Goal: Task Accomplishment & Management: Complete application form

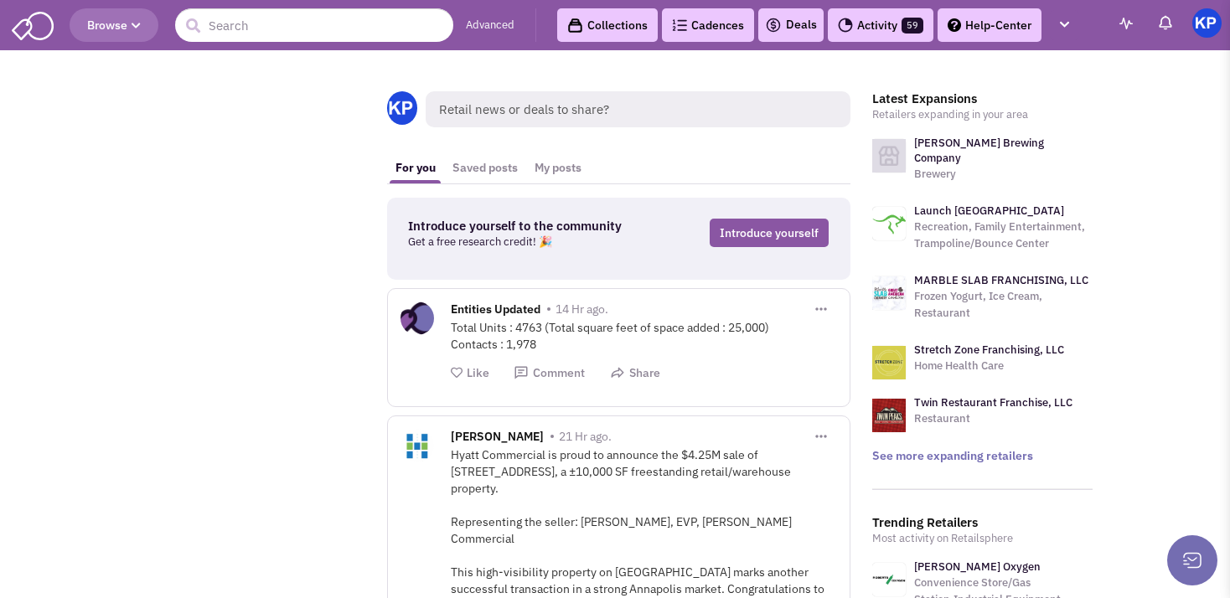
drag, startPoint x: 1213, startPoint y: 323, endPoint x: 1195, endPoint y: 327, distance: 18.7
click at [790, 36] on div "Deals" at bounding box center [790, 25] width 65 height 34
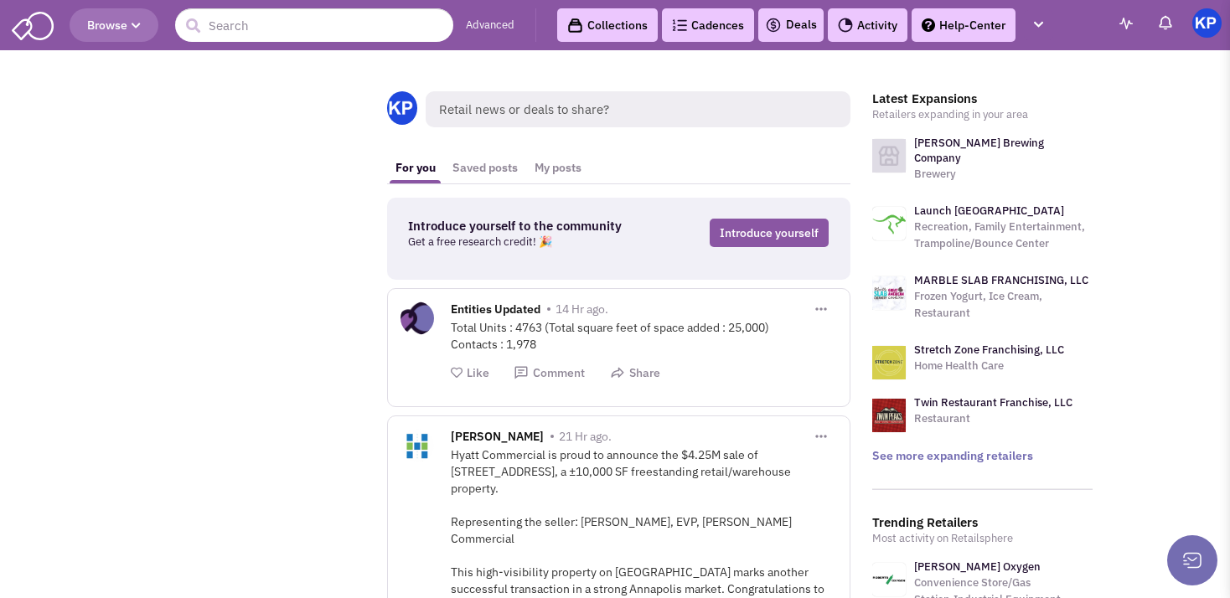
click at [803, 35] on div "Deals" at bounding box center [790, 25] width 65 height 34
click at [802, 22] on link "Deals" at bounding box center [791, 25] width 52 height 20
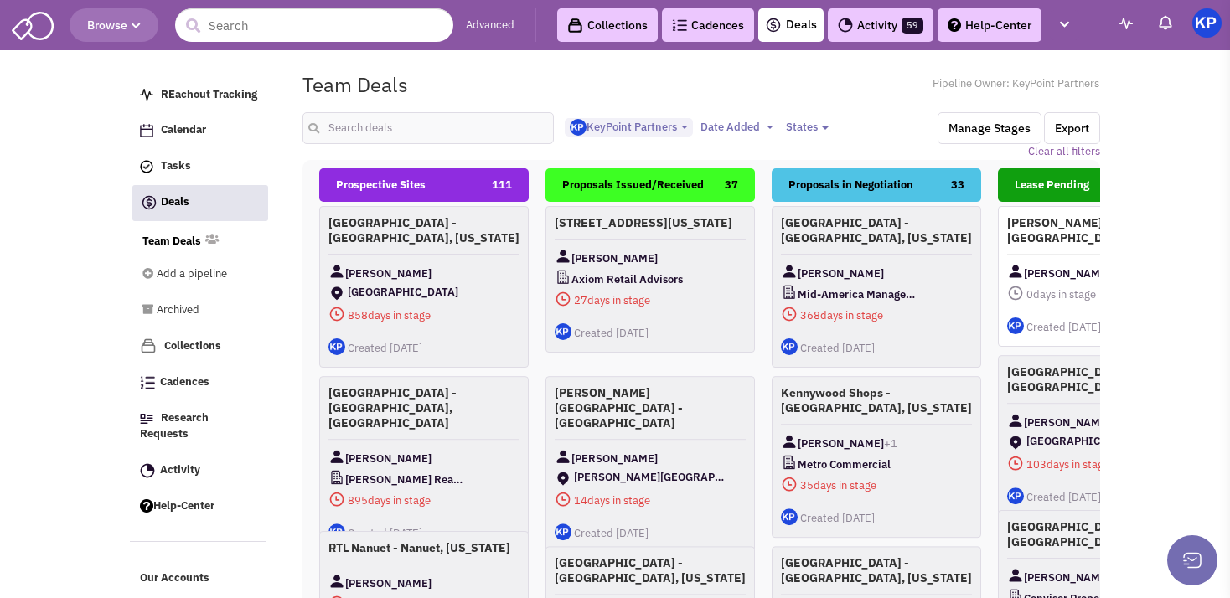
select select "1900"
select select
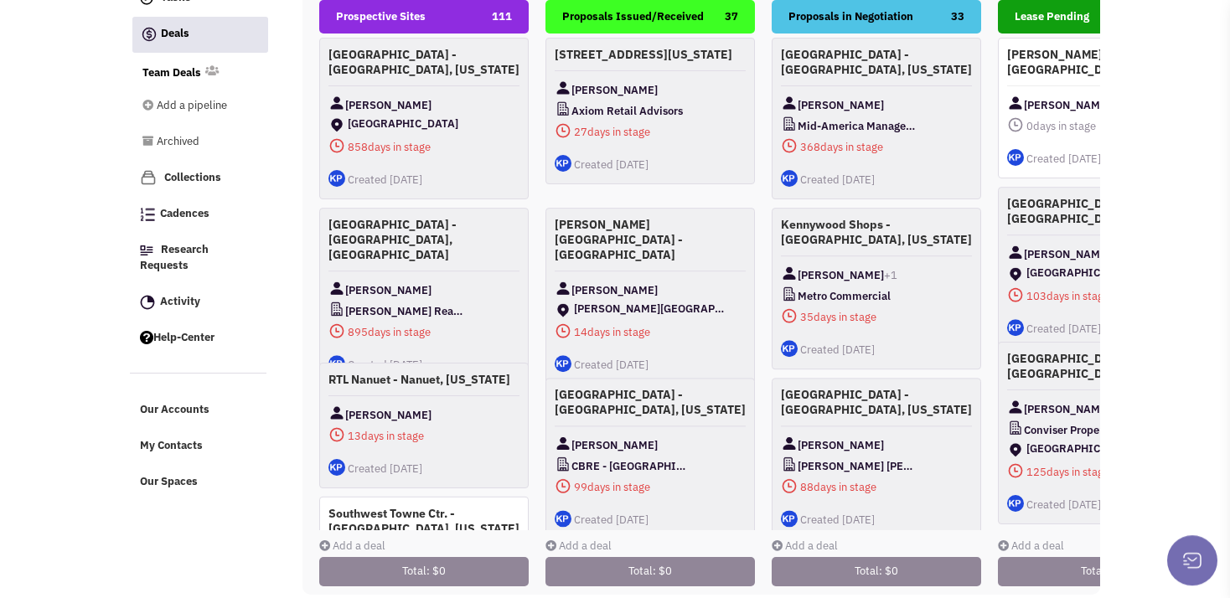
scroll to position [194, 0]
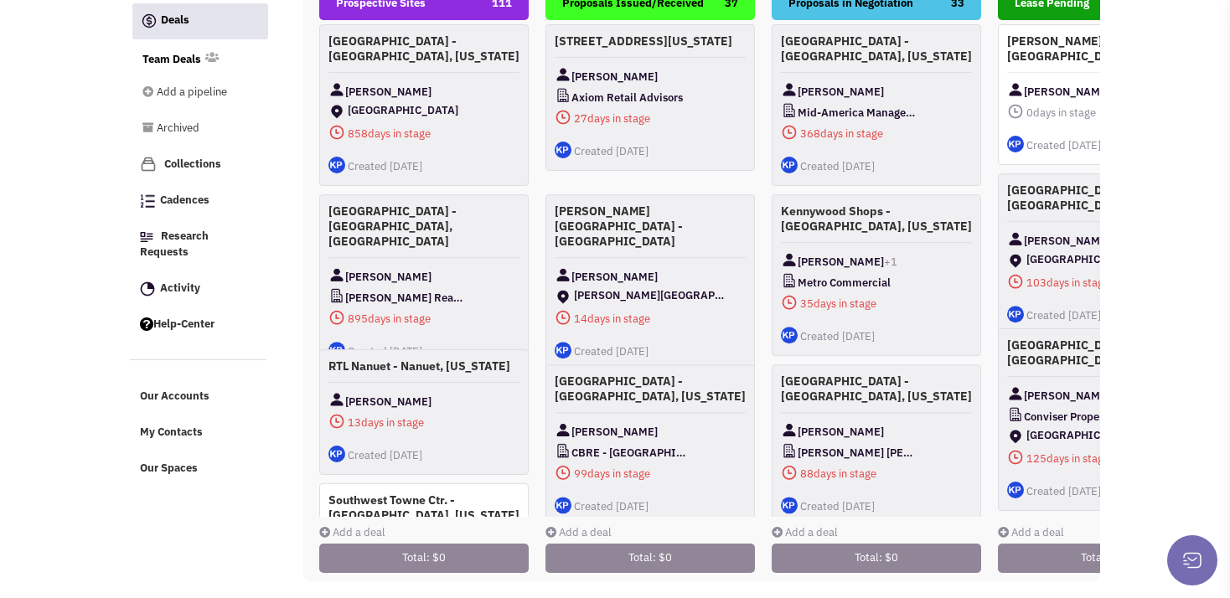
click at [345, 525] on link "Add a deal" at bounding box center [352, 532] width 66 height 14
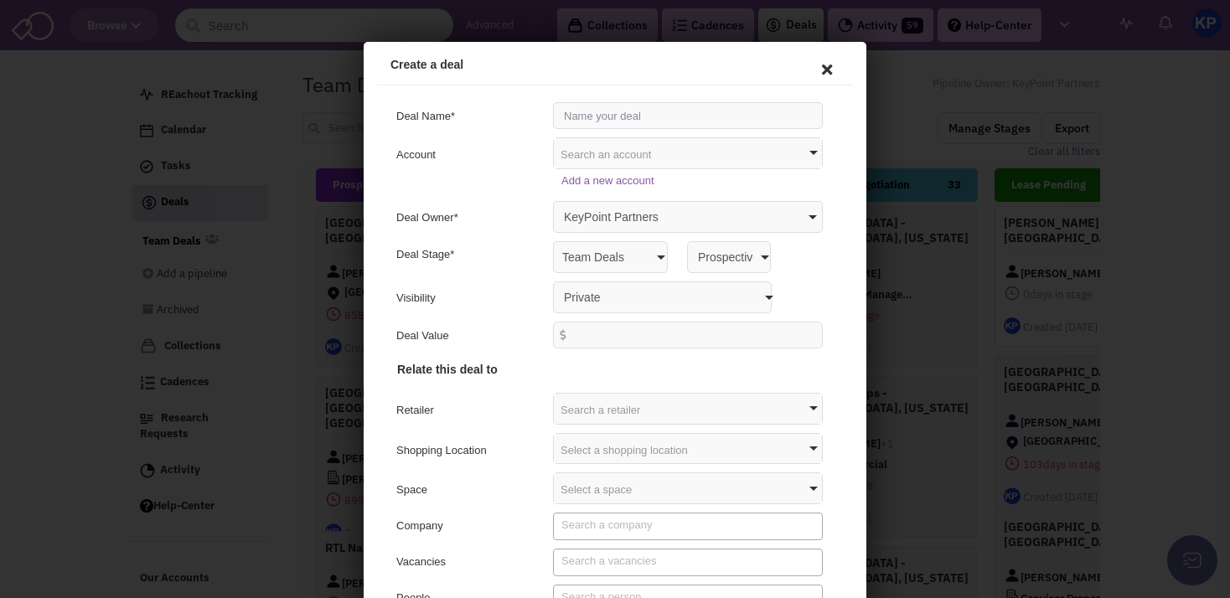
scroll to position [0, 0]
type input "[GEOGRAPHIC_DATA] - [GEOGRAPHIC_DATA], [US_STATE]"
click at [515, 207] on div "Deal Owner* KeyPoint Partners [PERSON_NAME] [PERSON_NAME] [PERSON_NAME]" at bounding box center [612, 215] width 459 height 32
click at [550, 279] on select "Private Anyone with access to this pipeline" at bounding box center [659, 295] width 219 height 32
select select "false"
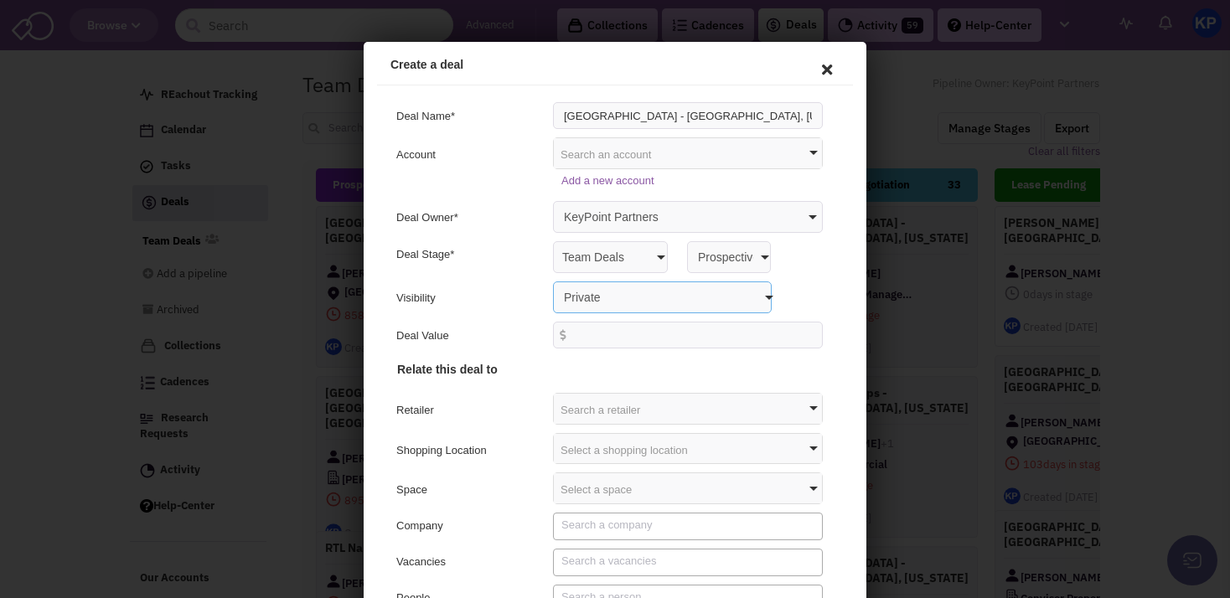
click option "Anyone with access to this pipeline" at bounding box center [364, 42] width 0 height 0
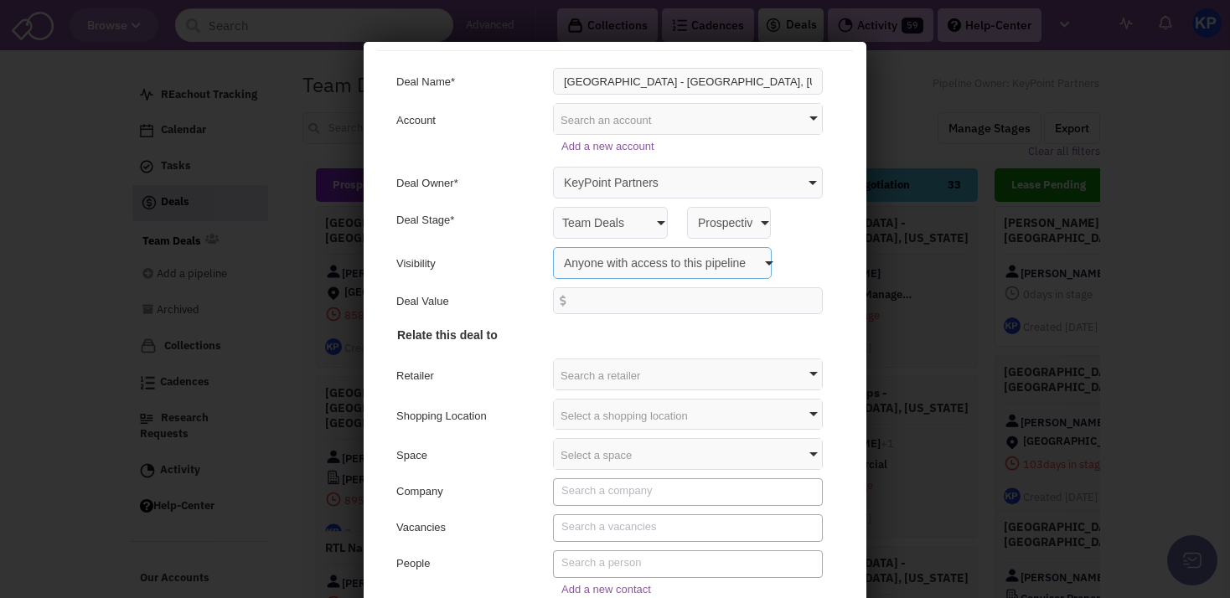
scroll to position [87, 0]
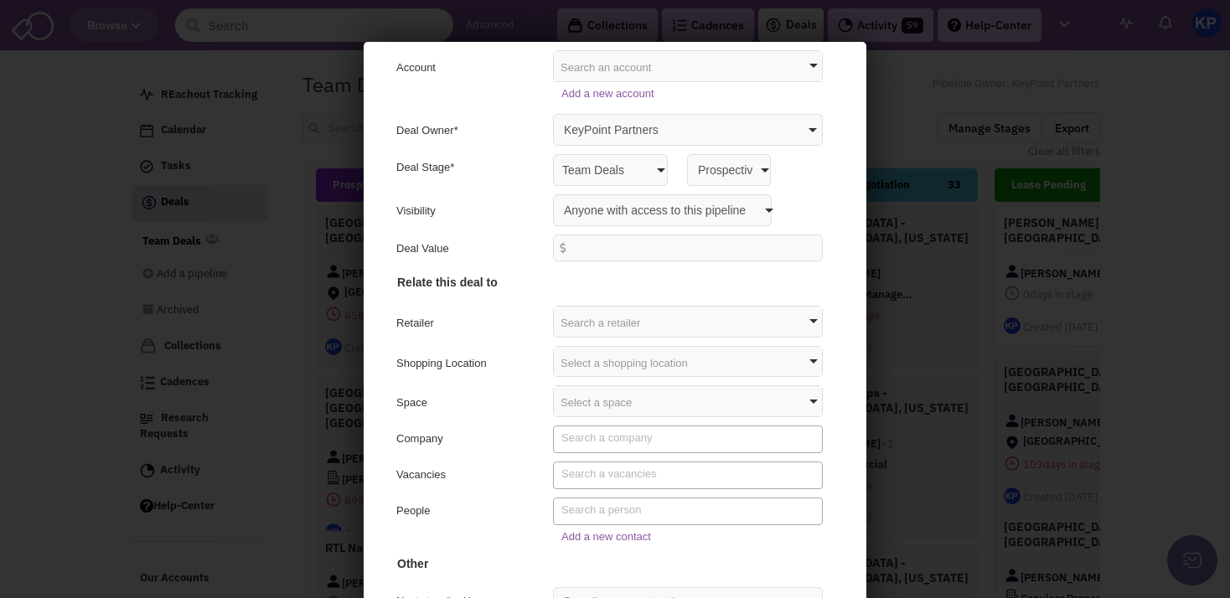
click at [569, 364] on div "Select a shopping location" at bounding box center [685, 359] width 268 height 30
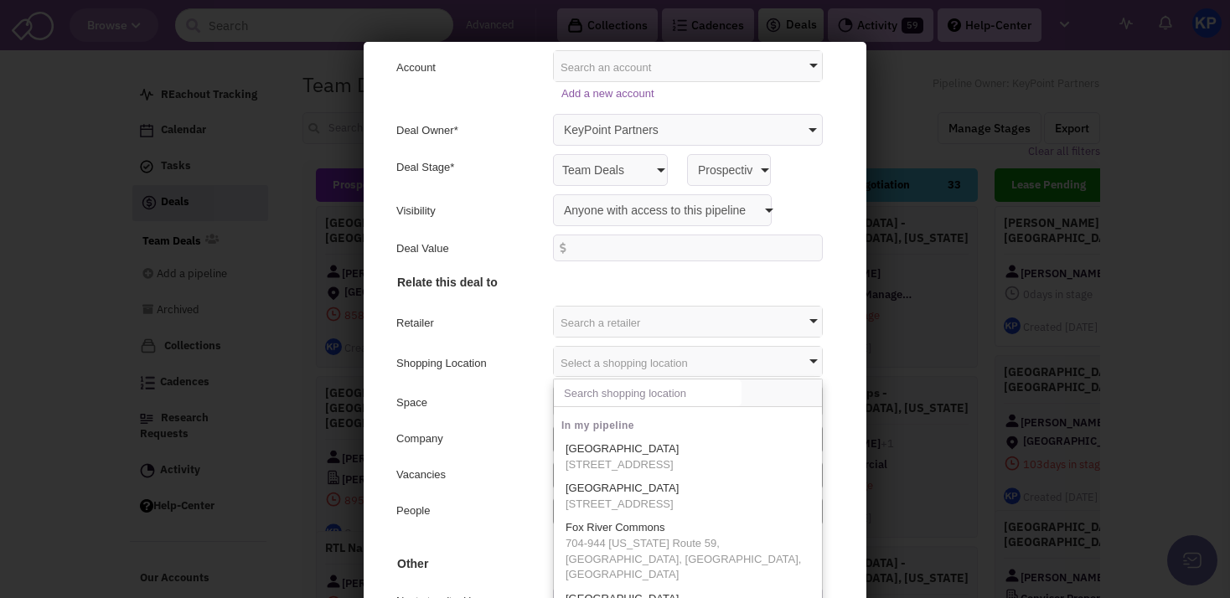
click at [571, 398] on input "text" at bounding box center [645, 390] width 188 height 27
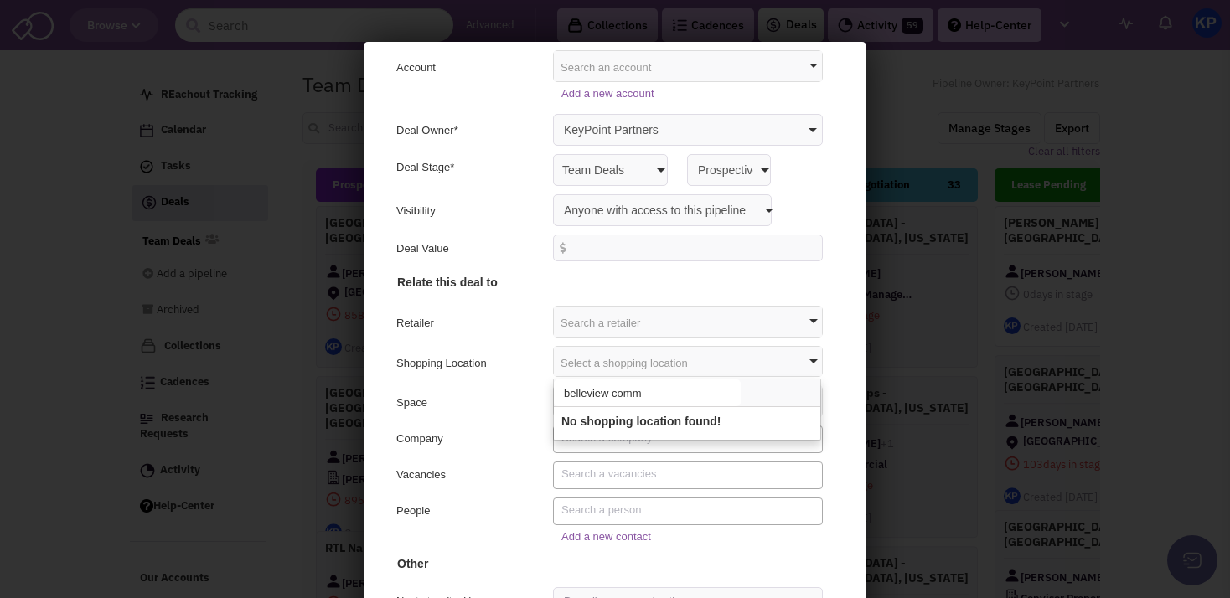
type input "belleview comm"
click at [506, 435] on div "Company" at bounding box center [467, 439] width 146 height 20
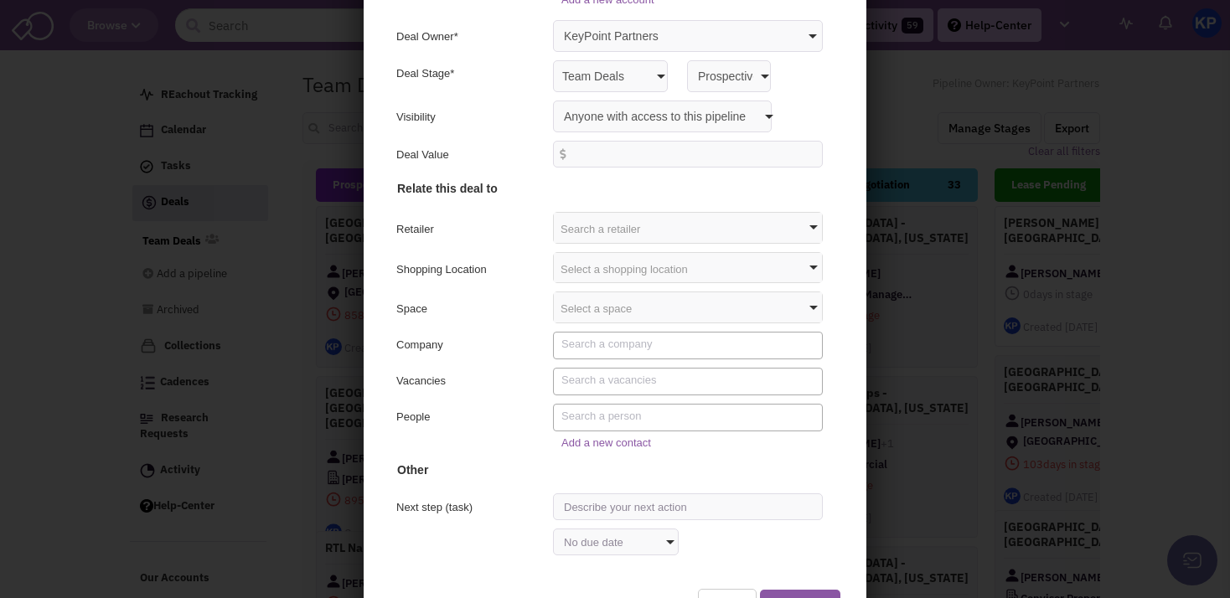
scroll to position [131, 0]
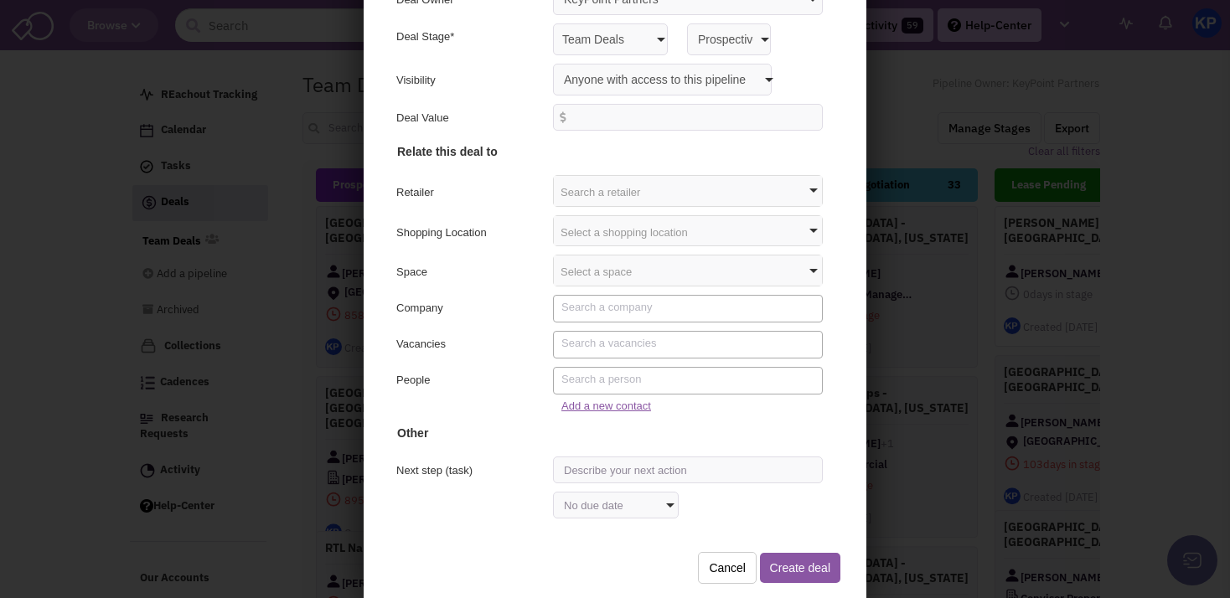
click at [573, 405] on link "Add a new contact" at bounding box center [604, 403] width 90 height 13
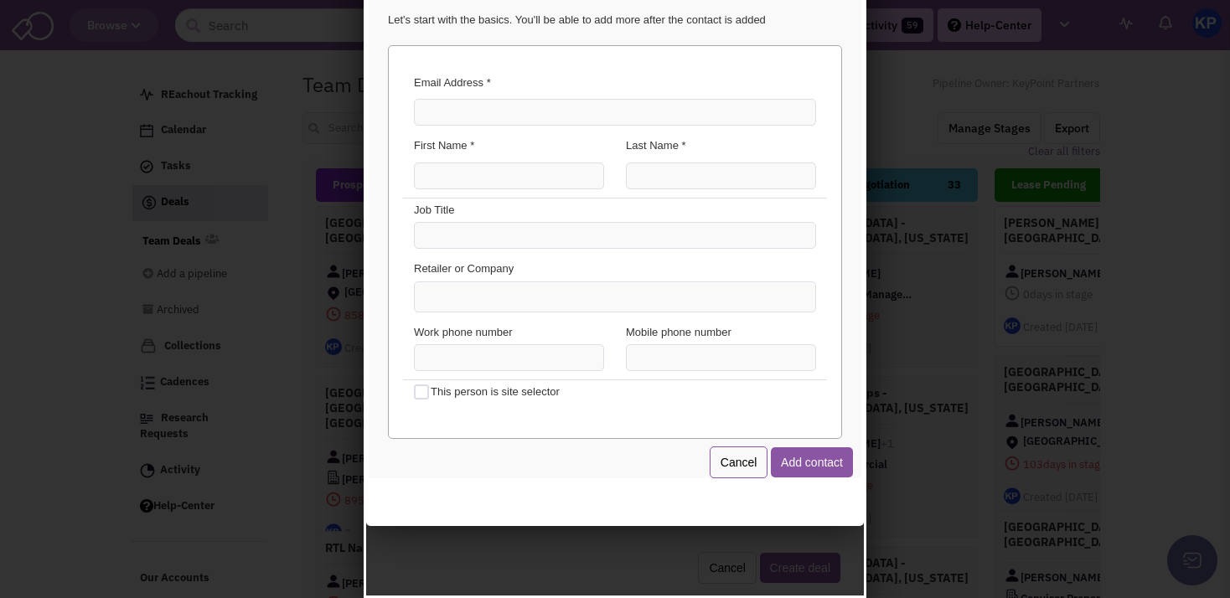
scroll to position [0, 0]
click at [475, 116] on input "Email Address *" at bounding box center [612, 109] width 402 height 27
paste input "[EMAIL_ADDRESS][DOMAIN_NAME]"
type input "[EMAIL_ADDRESS][DOMAIN_NAME]"
click at [460, 175] on input "First Name *" at bounding box center [506, 173] width 190 height 27
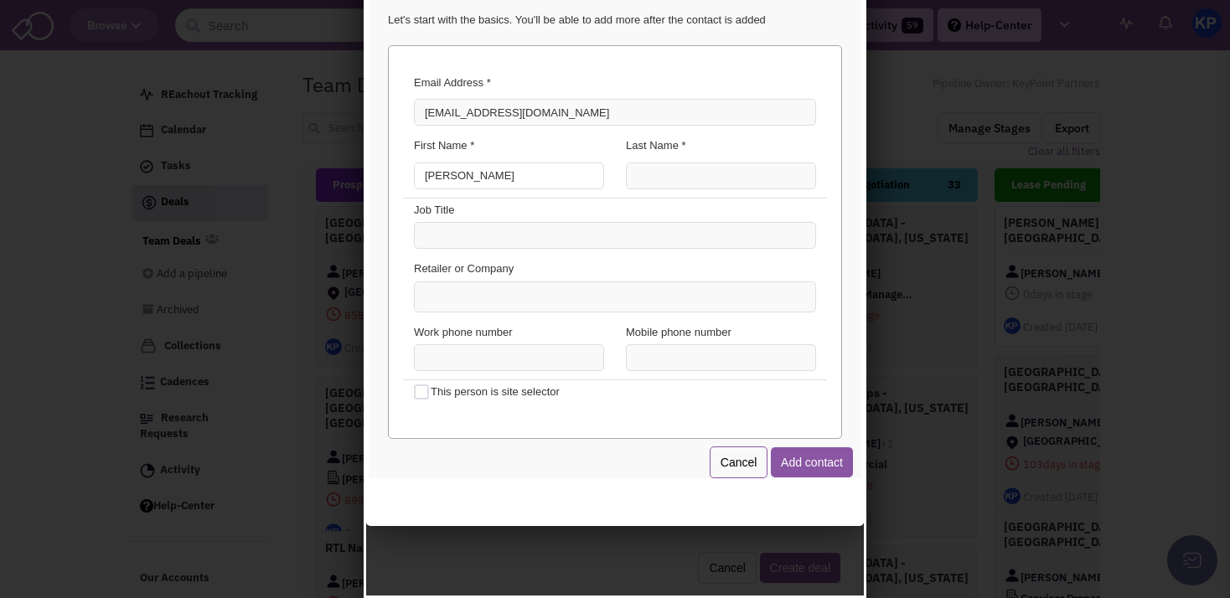
type input "[PERSON_NAME]"
click at [624, 174] on input "Last Name *" at bounding box center [718, 173] width 190 height 27
type input "[PERSON_NAME]"
click at [508, 291] on ul at bounding box center [612, 294] width 400 height 29
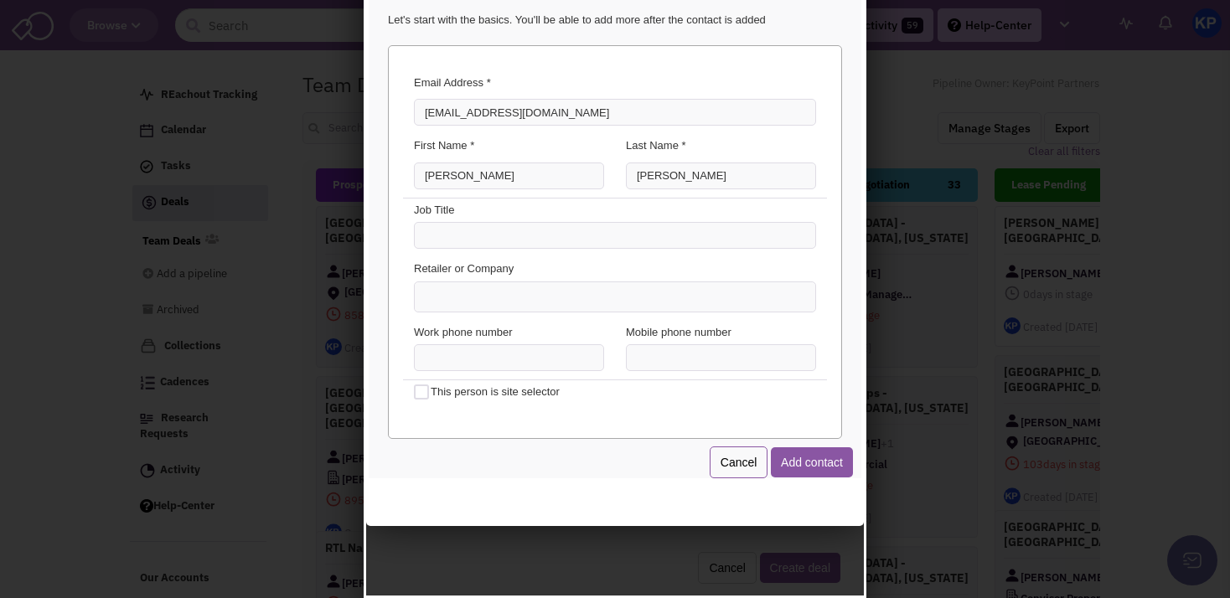
type input "E"
type input "[PERSON_NAME] Real Estate Group"
type input "(___) ___-____"
click at [443, 356] on input "(___) ___-____" at bounding box center [506, 355] width 190 height 27
paste input "321) 290-9094"
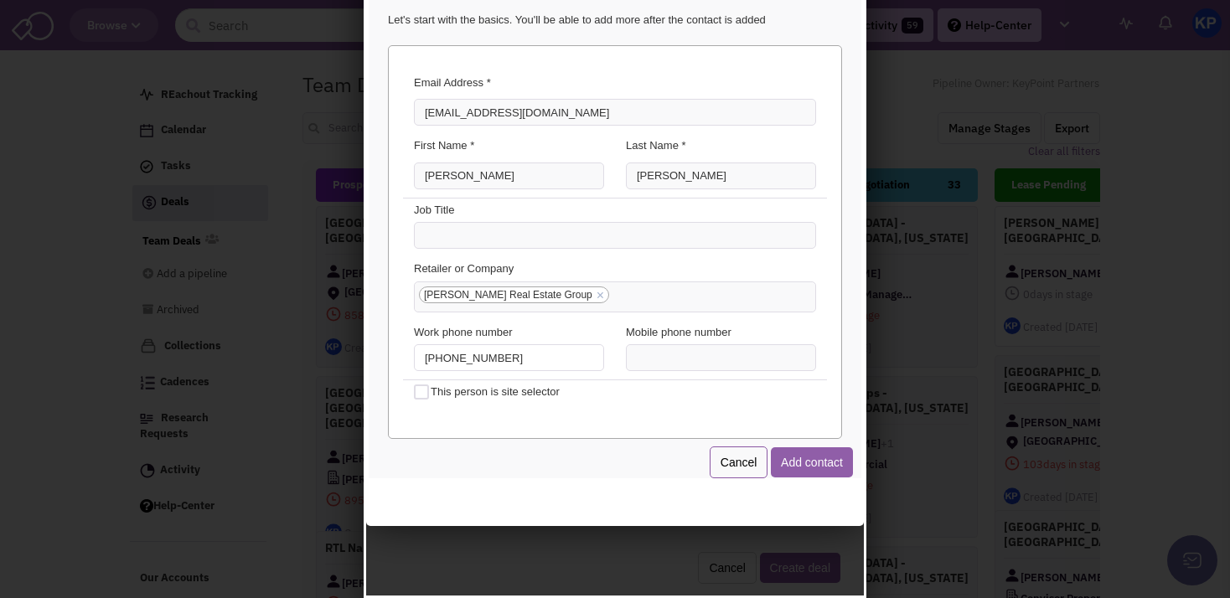
type input "[PHONE_NUMBER]"
click at [798, 451] on button "Add contact" at bounding box center [809, 460] width 82 height 30
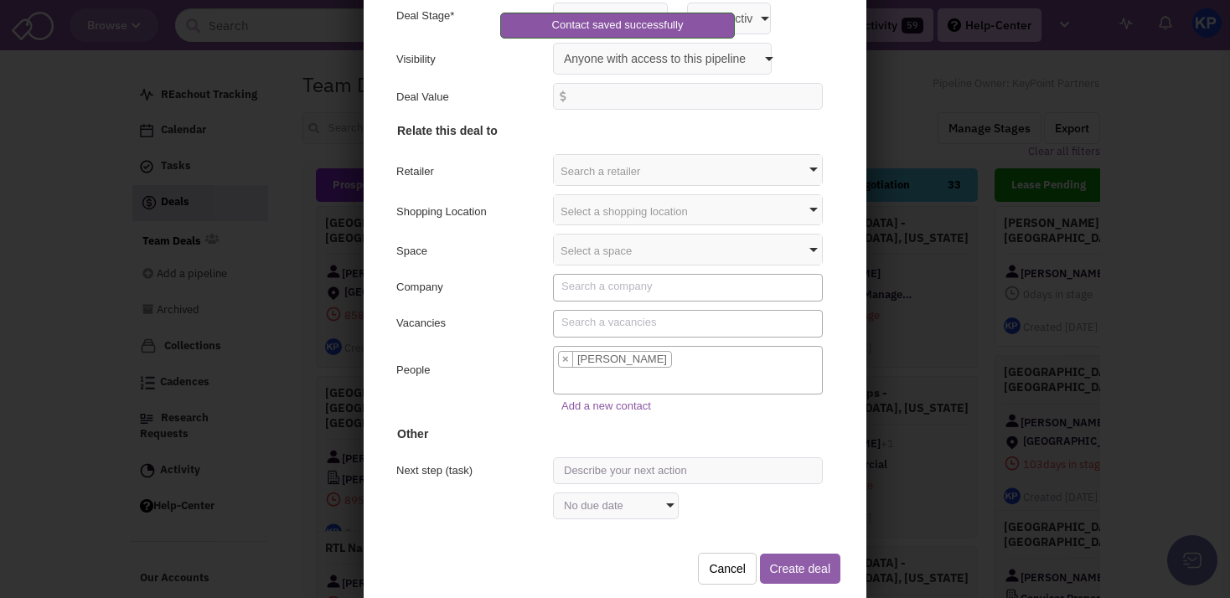
scroll to position [107, 0]
click at [775, 566] on button "Create deal" at bounding box center [797, 567] width 80 height 30
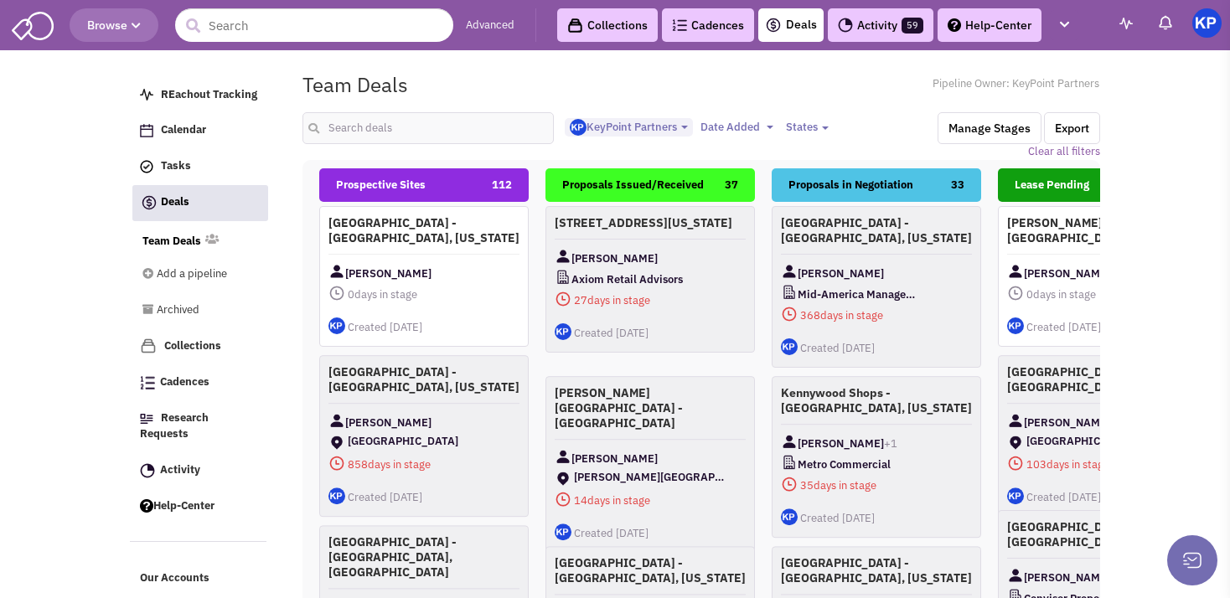
click at [443, 251] on div "[GEOGRAPHIC_DATA] - [GEOGRAPHIC_DATA], [US_STATE] [PERSON_NAME] 0 days in stage…" at bounding box center [423, 276] width 209 height 141
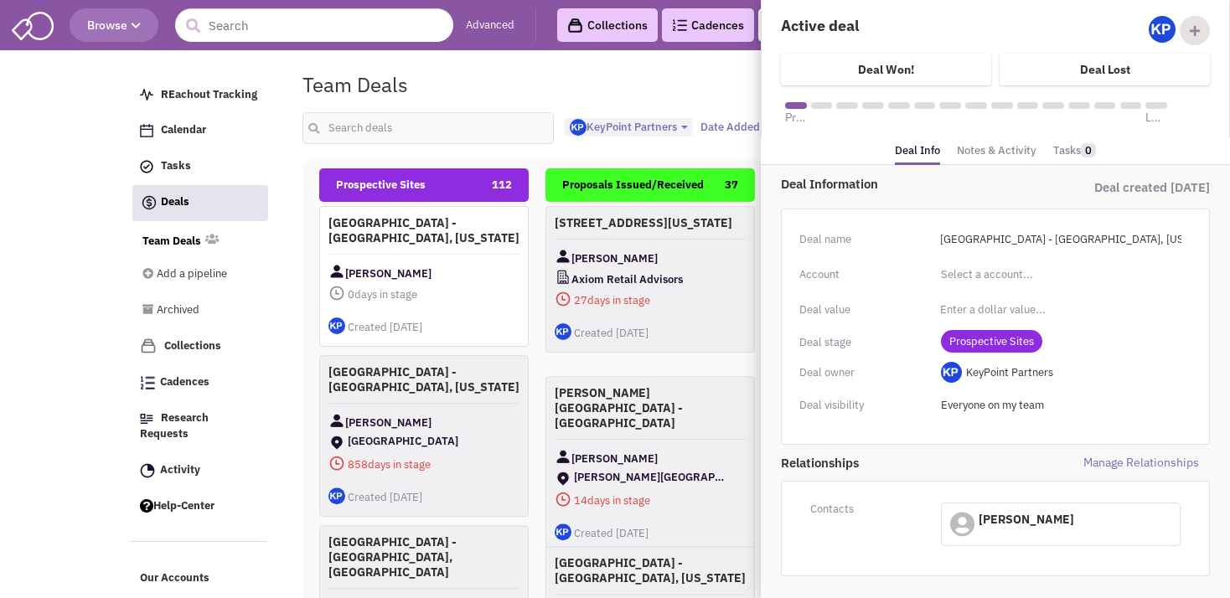
click at [997, 150] on link "Notes & Activity" at bounding box center [997, 151] width 80 height 24
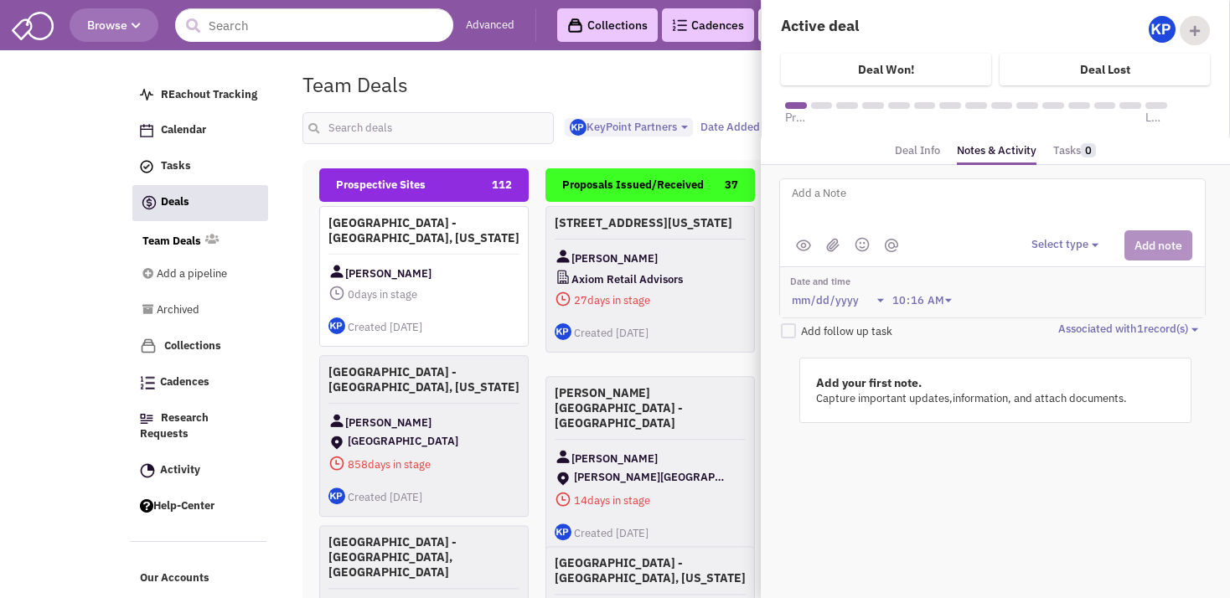
click at [843, 193] on textarea at bounding box center [997, 206] width 415 height 46
click at [908, 203] on textarea "Address:" at bounding box center [997, 206] width 415 height 46
paste textarea "[STREET_ADDRESS]"
type textarea "Address: [STREET_ADDRESS]"
click at [1061, 240] on button "Select type" at bounding box center [1067, 245] width 72 height 16
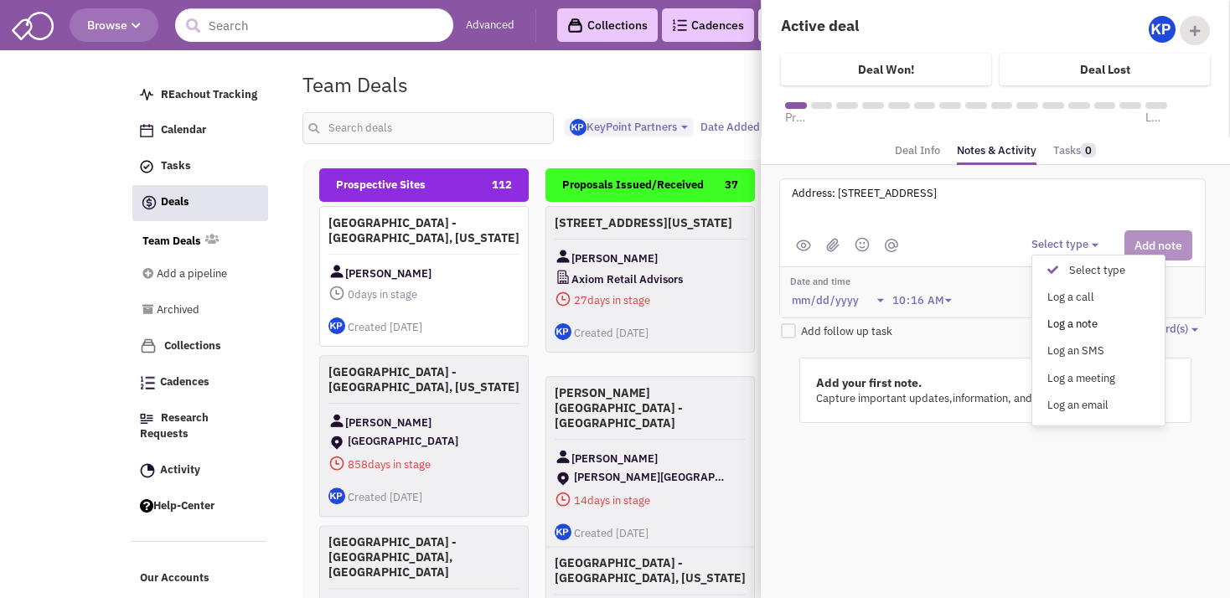
click at [1060, 325] on div "Log a note" at bounding box center [1056, 325] width 41 height 16
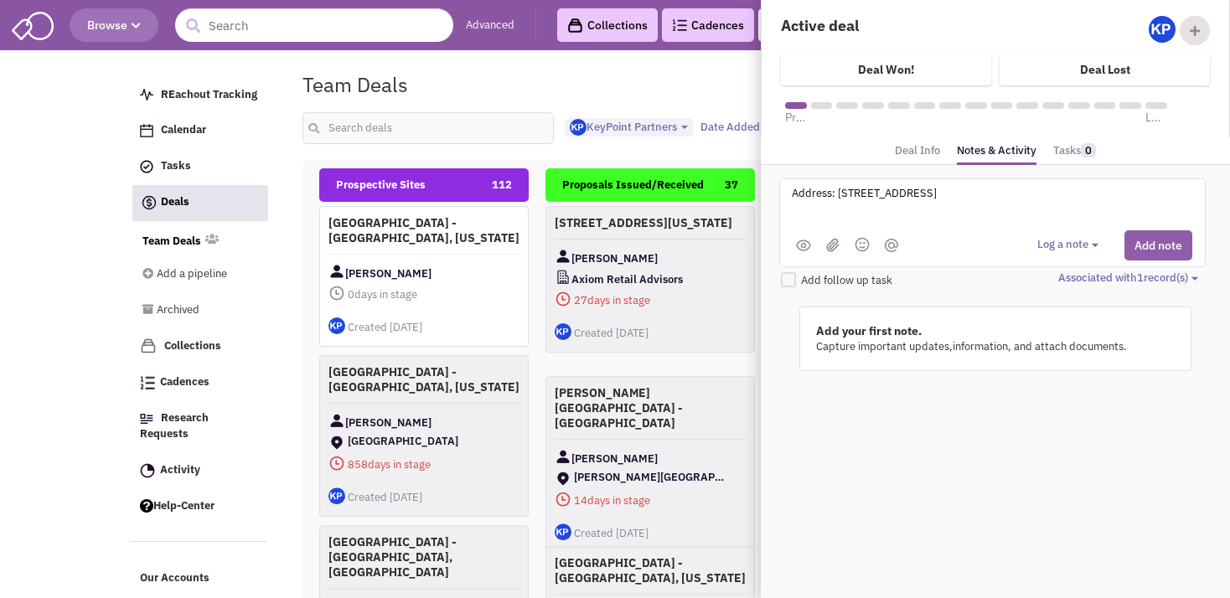
click at [1146, 243] on button "Add note" at bounding box center [1158, 245] width 68 height 30
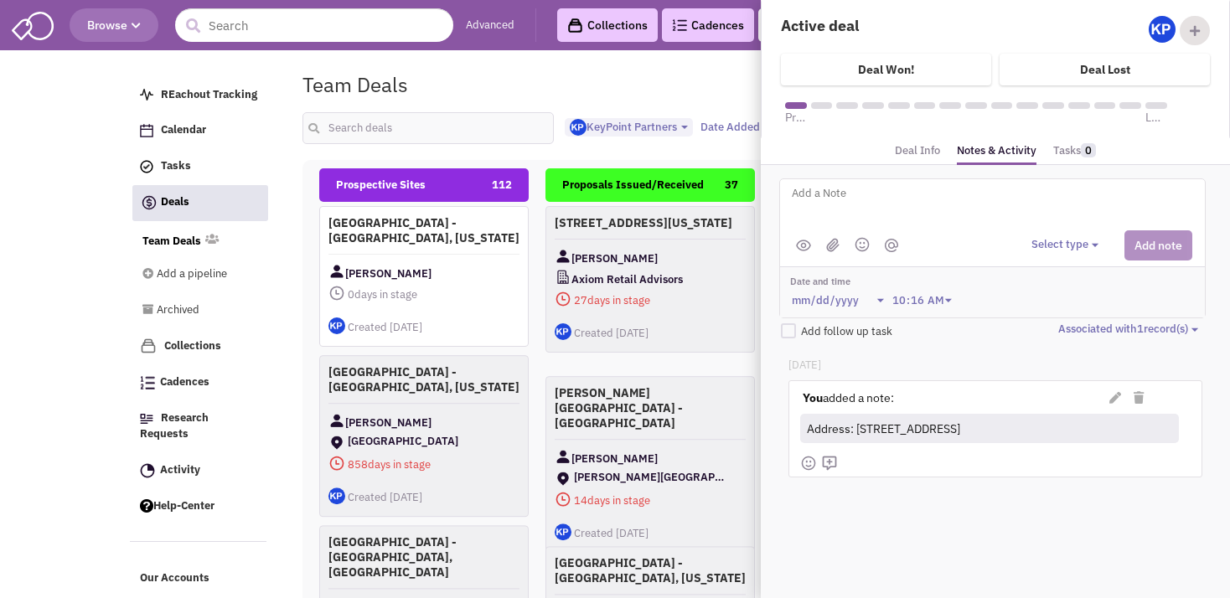
click at [875, 203] on textarea at bounding box center [997, 206] width 415 height 46
type textarea "[DATE]- ISP sent to Client for review."
click at [829, 245] on img at bounding box center [832, 245] width 13 height 14
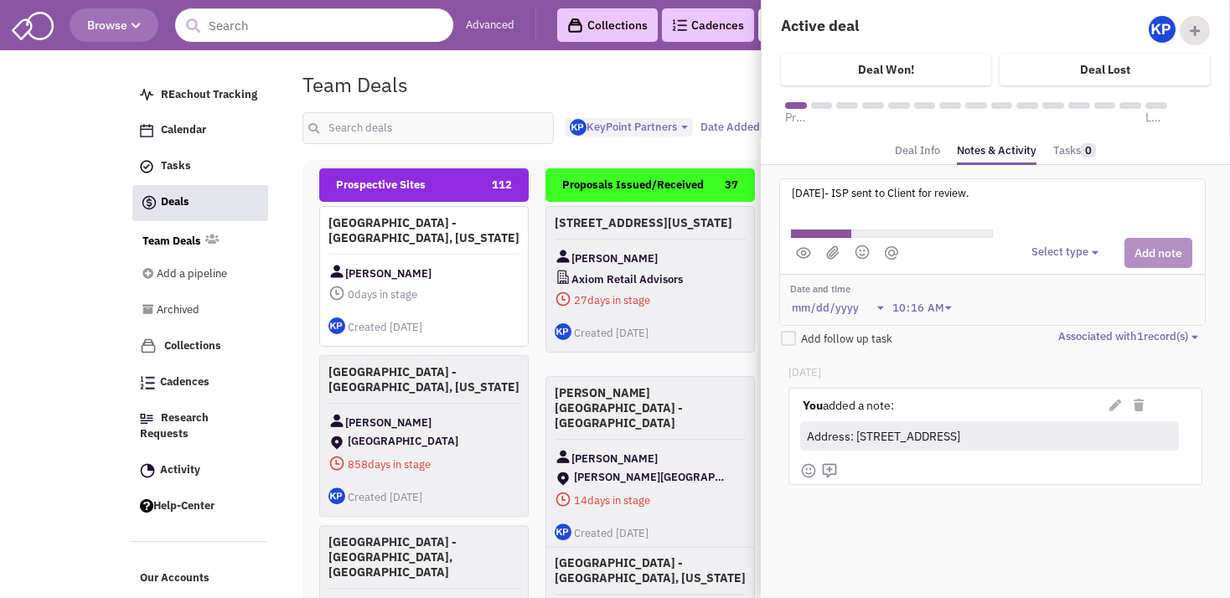
click at [1075, 238] on div "Select type Select type" at bounding box center [1111, 253] width 161 height 30
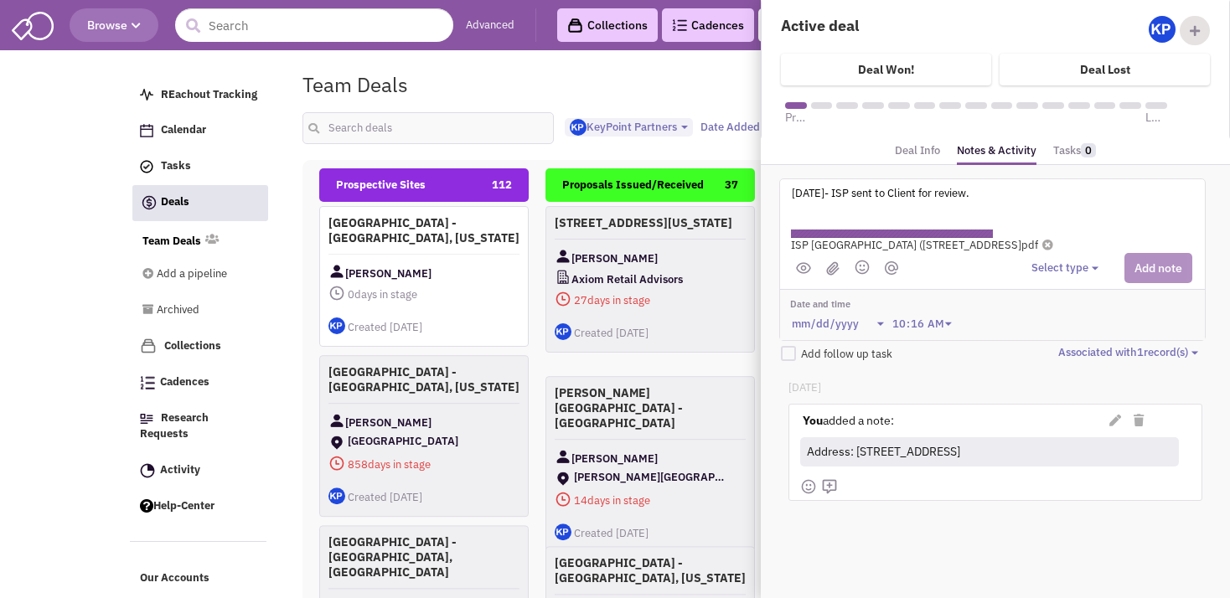
click at [1072, 262] on button "Select type" at bounding box center [1067, 269] width 72 height 16
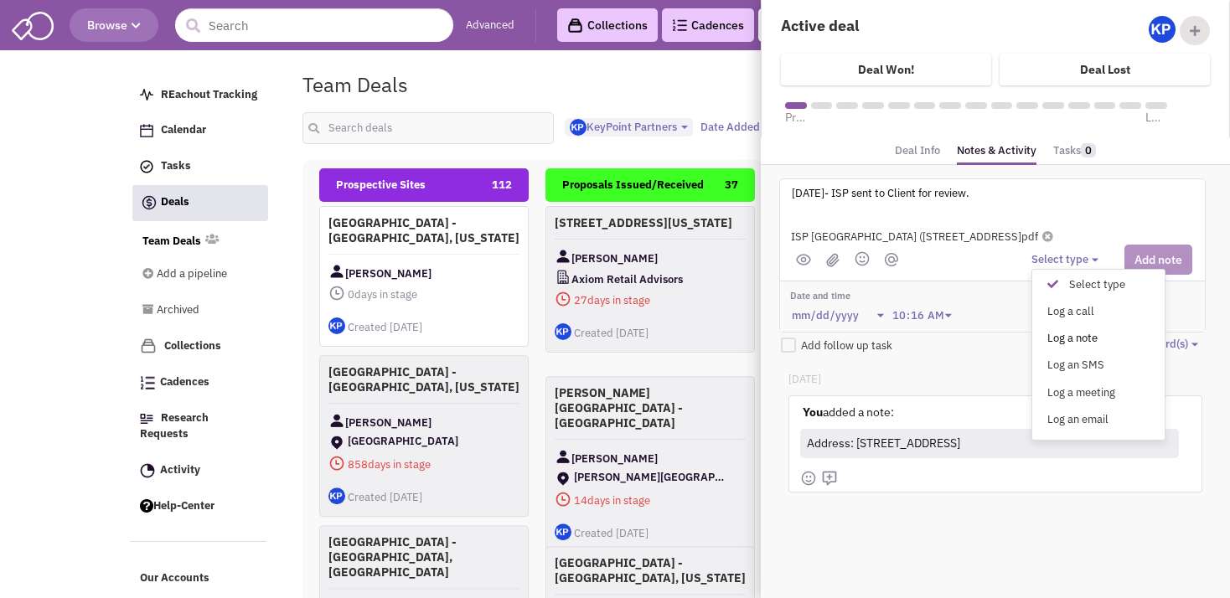
click at [1070, 338] on div "Log a note" at bounding box center [1056, 340] width 41 height 16
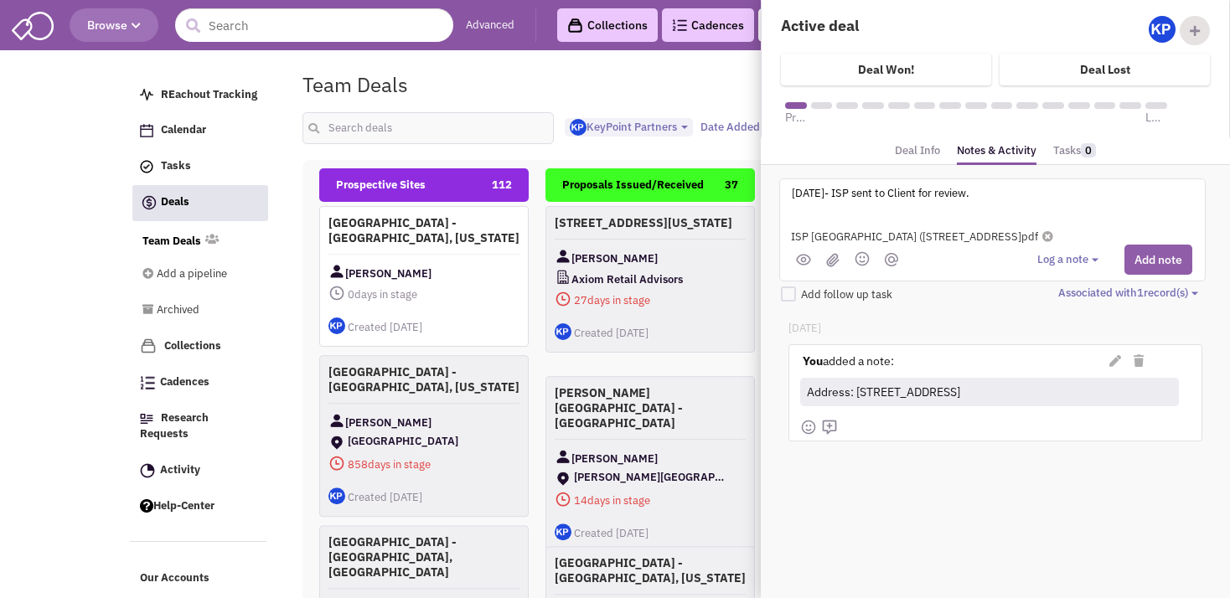
click at [1155, 261] on button "Add note" at bounding box center [1158, 260] width 68 height 30
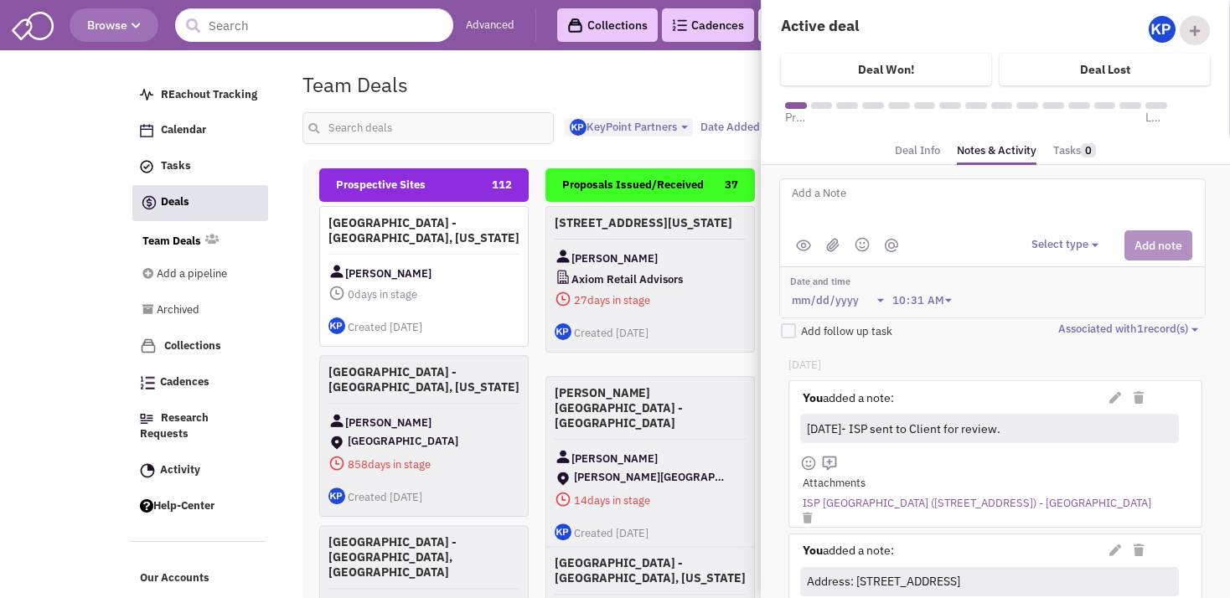
click at [647, 85] on div "Team Deals Pipeline Owner: KeyPoint Partners" at bounding box center [701, 84] width 819 height 39
